Goal: Transaction & Acquisition: Purchase product/service

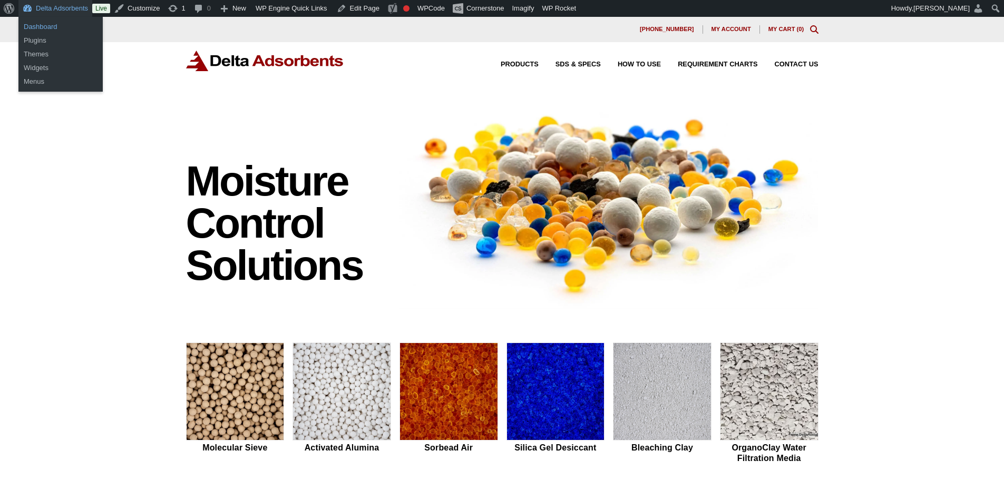
click at [62, 26] on link "Dashboard" at bounding box center [60, 27] width 84 height 14
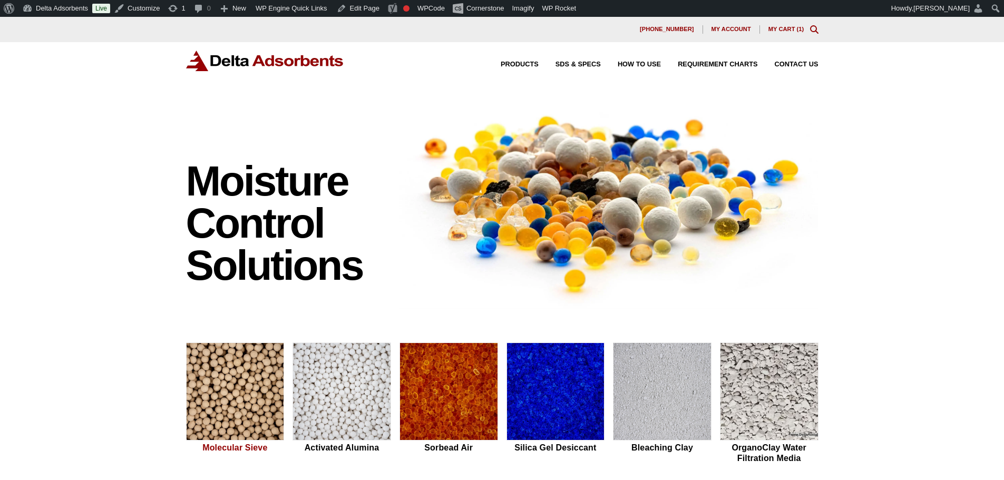
click at [224, 410] on img at bounding box center [236, 392] width 98 height 98
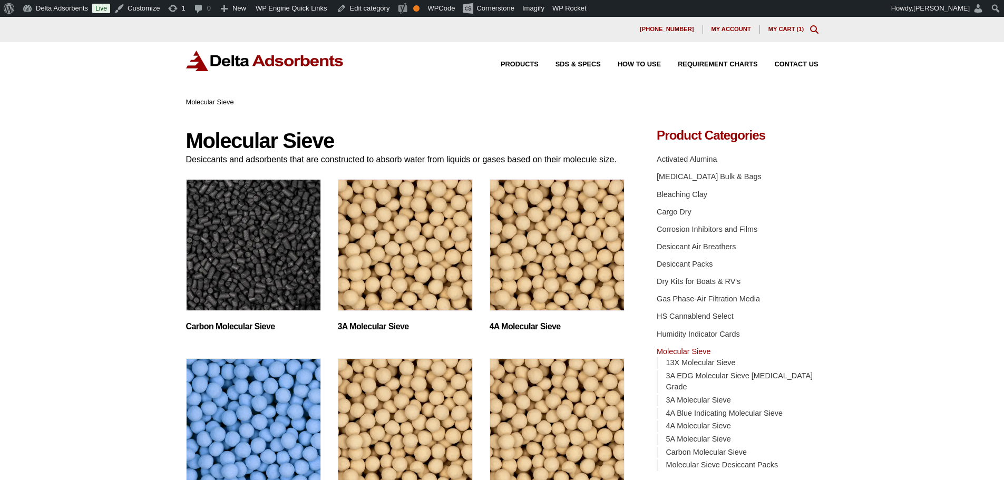
click at [509, 267] on img "Visit product category 4A Molecular Sieve" at bounding box center [557, 245] width 135 height 132
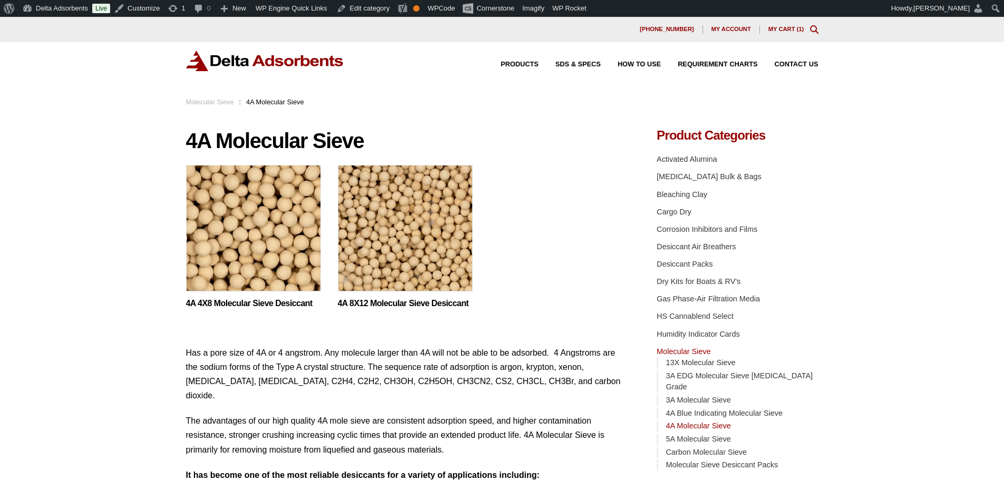
click at [257, 242] on img at bounding box center [253, 231] width 135 height 132
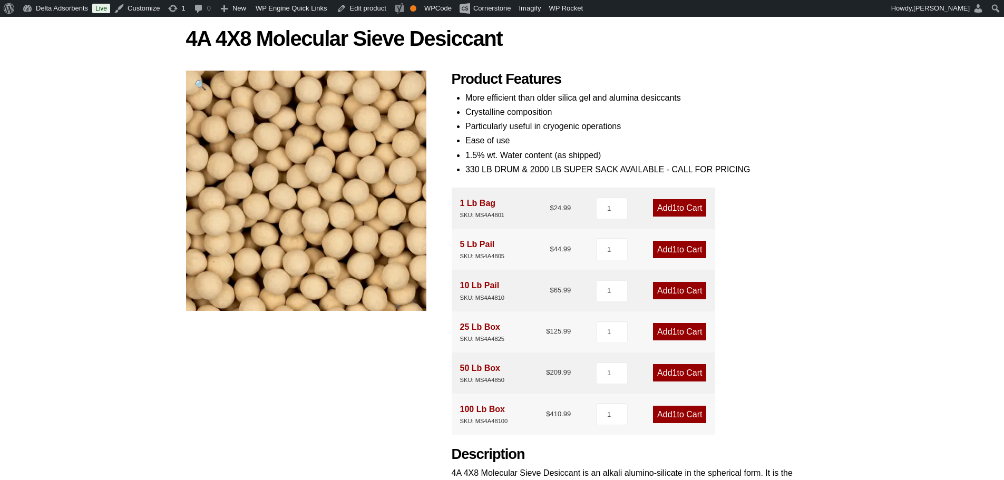
scroll to position [105, 0]
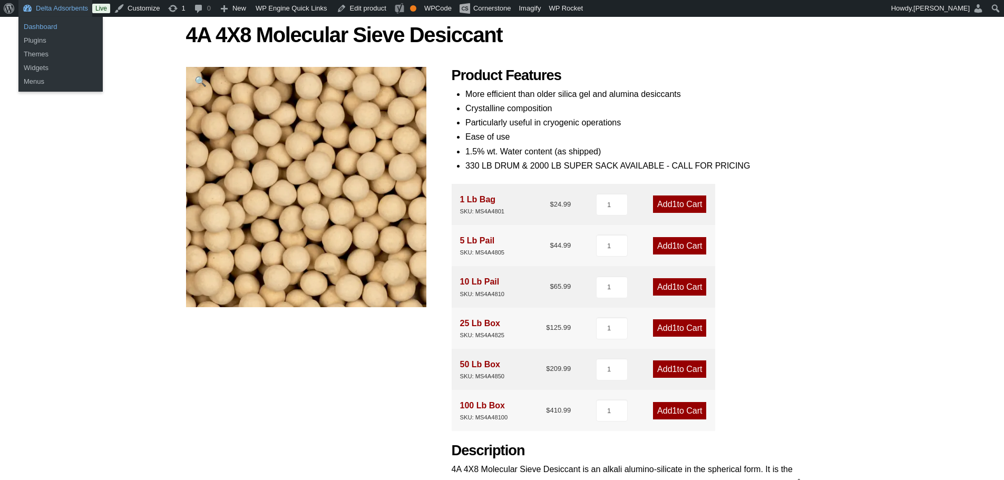
click at [33, 26] on link "Dashboard" at bounding box center [60, 27] width 84 height 14
